Goal: Information Seeking & Learning: Learn about a topic

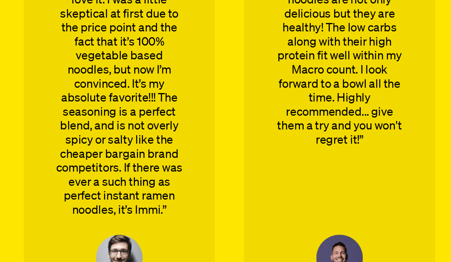
scroll to position [3078, 0]
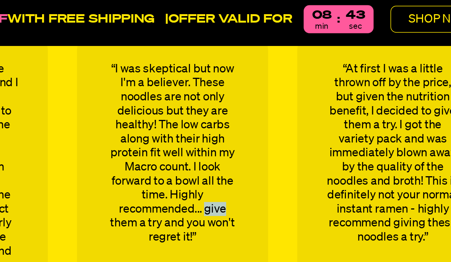
click at [143, 134] on div "“This is my first time trying Immi noodles, and I love it. I was a little skept…" at bounding box center [225, 154] width 451 height 257
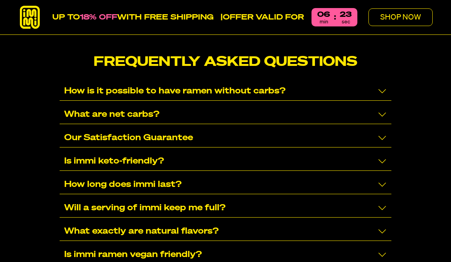
scroll to position [4759, 0]
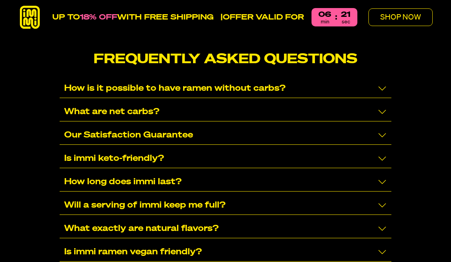
click at [143, 196] on div "Will a serving of immi keep me full?" at bounding box center [226, 205] width 332 height 19
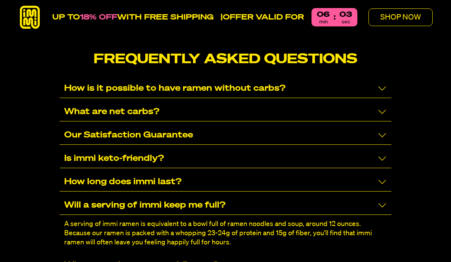
click at [143, 215] on div "A serving of immi ramen is equivalent to a bowl full of ramen noodles and soup,…" at bounding box center [226, 233] width 332 height 37
click at [143, 196] on div "Will a serving of immi keep me full?" at bounding box center [226, 205] width 332 height 19
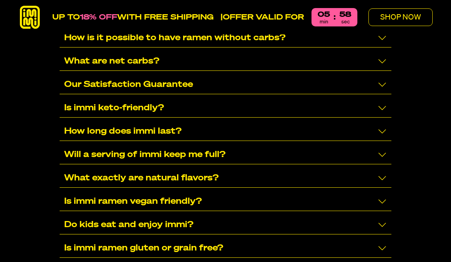
scroll to position [4810, 0]
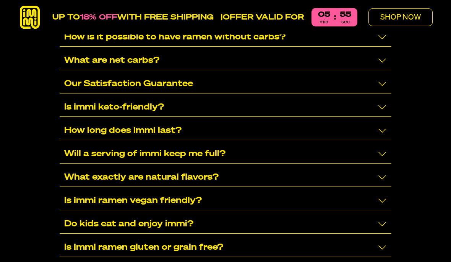
click at [143, 215] on div "Do kids eat and enjoy immi?" at bounding box center [226, 224] width 332 height 19
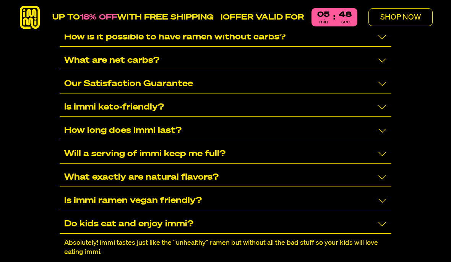
click at [143, 231] on div "Absolutely! immi tastes just like the “unhealthy” ramen but without all the bad…" at bounding box center [226, 247] width 332 height 28
click at [143, 231] on p "Absolutely! immi tastes just like the “unhealthy” ramen but without all the bad…" at bounding box center [225, 247] width 322 height 18
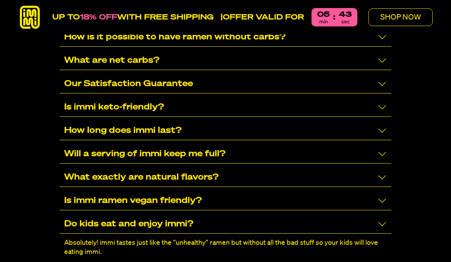
click at [143, 231] on p "Absolutely! immi tastes just like the “unhealthy” ramen but without all the bad…" at bounding box center [225, 247] width 322 height 18
click at [143, 219] on icon "Collapse/Expand" at bounding box center [382, 223] width 9 height 9
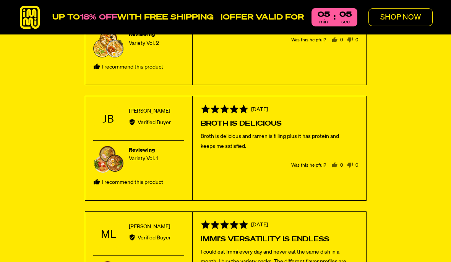
scroll to position [4254, 0]
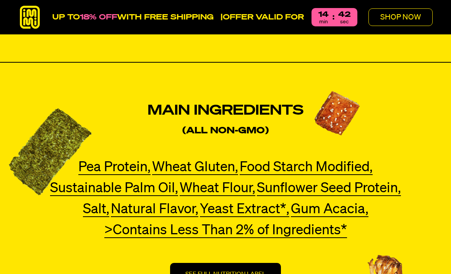
scroll to position [2245, 0]
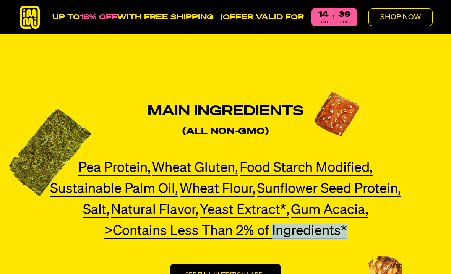
click at [410, 171] on div "Main Ingredients (All Non-GMO) Pea Protein, Pea Protein Our premium pea protein…" at bounding box center [225, 194] width 451 height 262
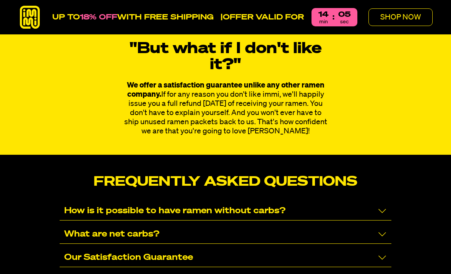
scroll to position [4636, 0]
